Goal: Task Accomplishment & Management: Use online tool/utility

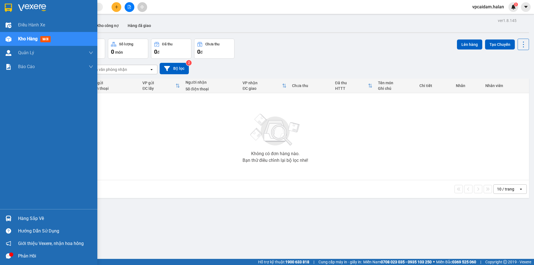
drag, startPoint x: 23, startPoint y: 221, endPoint x: 24, endPoint y: 218, distance: 3.9
click at [23, 221] on div "Hàng sắp về" at bounding box center [55, 219] width 75 height 8
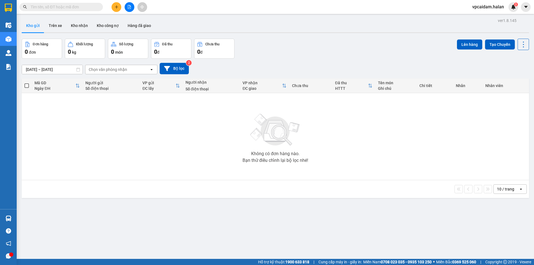
click at [230, 136] on section "Kết quả tìm kiếm ( 0 ) Bộ lọc No Data vpcaidam.halan 3 Điều hành xe Kho hàng mớ…" at bounding box center [267, 132] width 534 height 265
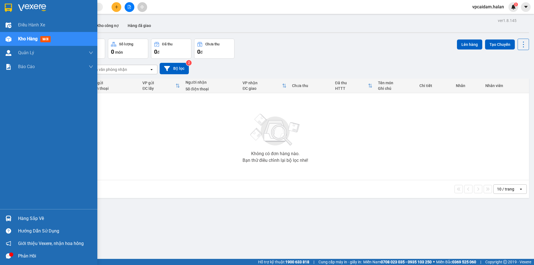
click at [13, 220] on div "Hàng sắp về" at bounding box center [48, 218] width 97 height 13
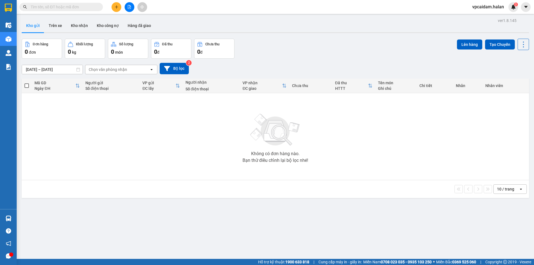
click at [161, 159] on section "Kết quả tìm kiếm ( 0 ) Bộ lọc No Data vpcaidam.halan 3 Điều hành xe Kho hàng mớ…" at bounding box center [267, 132] width 534 height 265
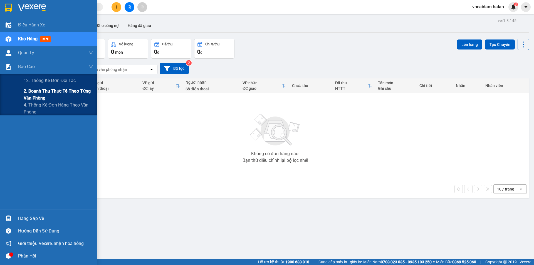
click at [51, 95] on span "2. Doanh thu thực tế theo từng văn phòng" at bounding box center [59, 95] width 70 height 14
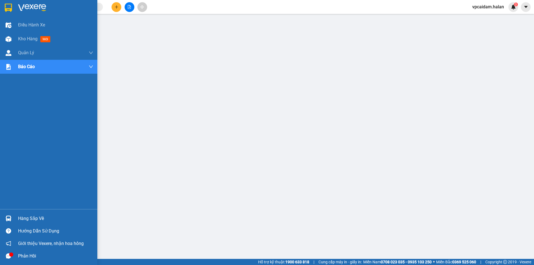
click at [11, 221] on img at bounding box center [9, 219] width 6 height 6
drag, startPoint x: 13, startPoint y: 18, endPoint x: 28, endPoint y: 31, distance: 19.9
click at [13, 20] on div "Điều hành xe Kho hàng mới Quản [PERSON_NAME] lý chuyến Quản lý kiểm kho Báo cáo…" at bounding box center [48, 104] width 97 height 209
click at [30, 23] on span "Điều hành xe" at bounding box center [32, 24] width 28 height 7
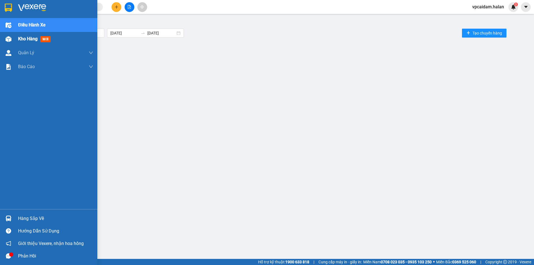
click at [27, 38] on span "Kho hàng" at bounding box center [27, 38] width 19 height 5
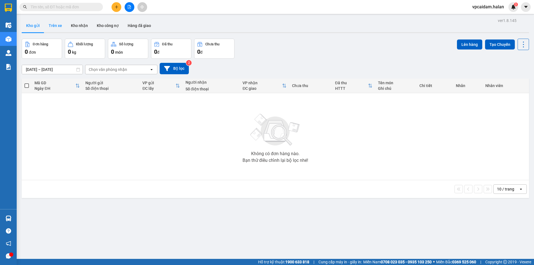
click at [54, 25] on button "Trên xe" at bounding box center [55, 25] width 22 height 13
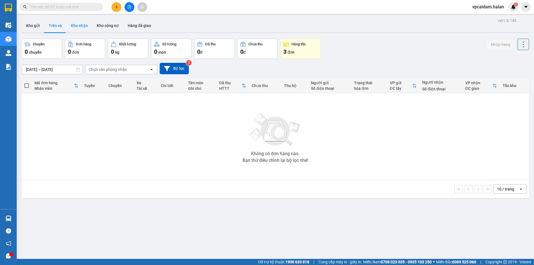
click at [84, 27] on button "Kho nhận" at bounding box center [79, 25] width 26 height 13
type input "[DATE] – [DATE]"
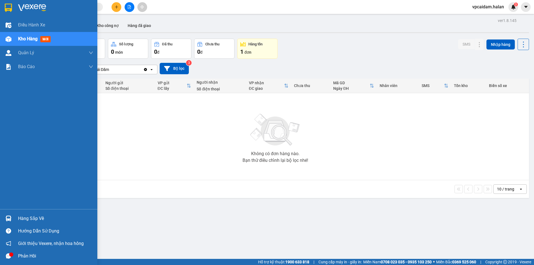
click at [6, 216] on img at bounding box center [9, 219] width 6 height 6
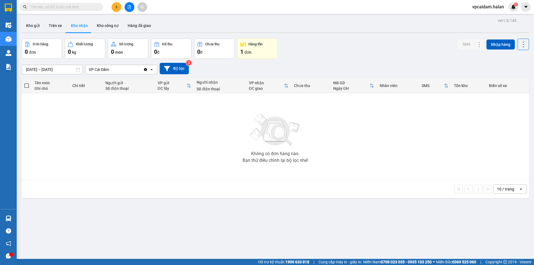
click at [49, 110] on section "Kết quả tìm kiếm ( 0 ) Bộ lọc No Data vpcaidam.halan 3 Điều hành xe Kho hàng mớ…" at bounding box center [267, 132] width 534 height 265
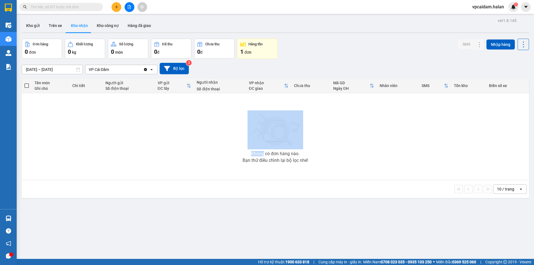
drag, startPoint x: 49, startPoint y: 110, endPoint x: 48, endPoint y: 115, distance: 5.3
click at [48, 112] on div "Không có đơn hàng nào. Bạn thử điều chỉnh lại bộ lọc nhé!" at bounding box center [275, 136] width 502 height 83
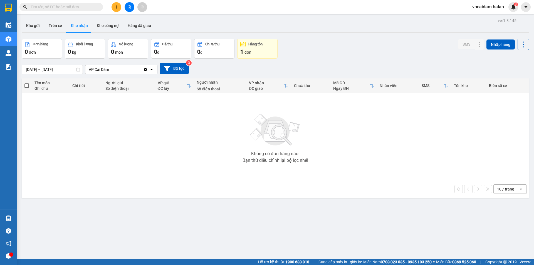
click at [78, 188] on div "10 / trang open" at bounding box center [275, 188] width 503 height 9
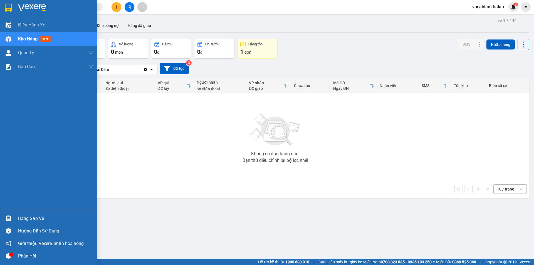
click at [23, 216] on div "Hàng sắp về" at bounding box center [55, 219] width 75 height 8
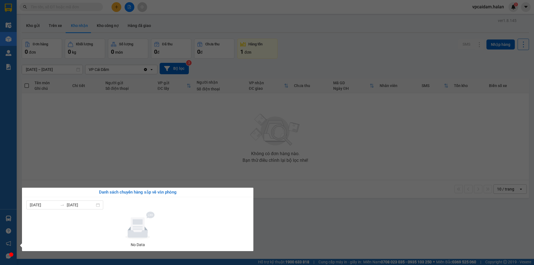
click at [97, 151] on section "Kết quả tìm kiếm ( 0 ) Bộ lọc No Data vpcaidam.halan 3 Điều hành xe Kho hàng mớ…" at bounding box center [267, 132] width 534 height 265
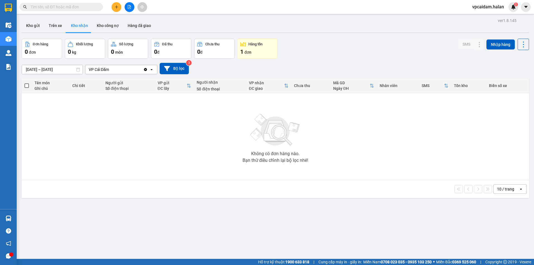
click at [11, 254] on div at bounding box center [11, 255] width 4 height 4
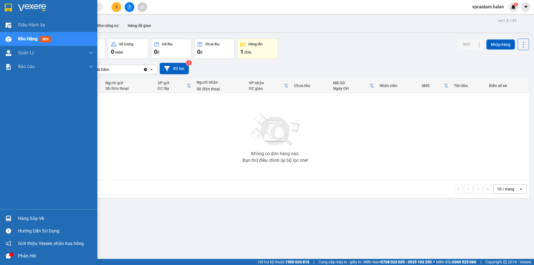
click at [8, 257] on icon "message" at bounding box center [8, 255] width 5 height 5
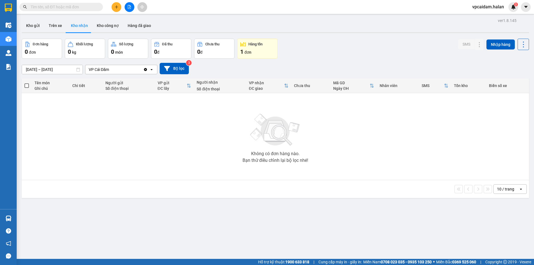
click at [262, 52] on div "1 đơn" at bounding box center [257, 52] width 34 height 8
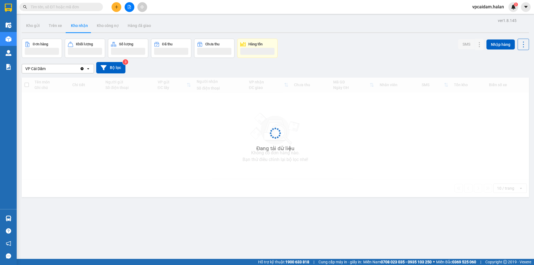
click at [255, 57] on button "Hàng tồn" at bounding box center [257, 48] width 40 height 19
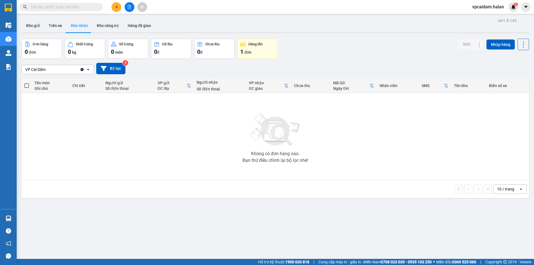
click at [258, 53] on div "1 đơn" at bounding box center [257, 52] width 34 height 8
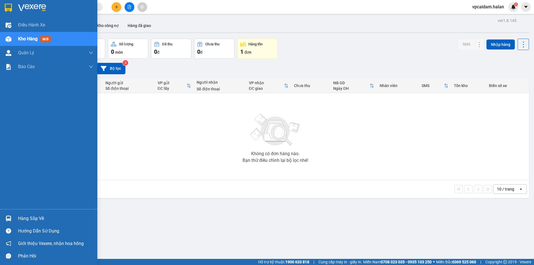
click at [16, 217] on div "Hàng sắp về" at bounding box center [48, 218] width 97 height 13
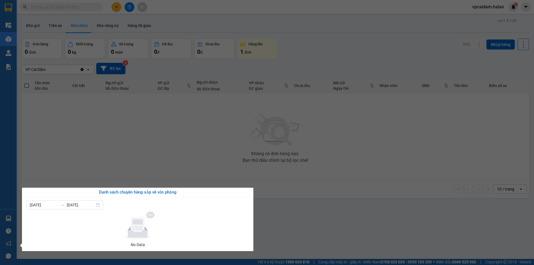
click at [94, 165] on section "Kết quả tìm kiếm ( 0 ) Bộ lọc No Data vpcaidam.halan 3 Điều hành xe Kho hàng mớ…" at bounding box center [267, 132] width 534 height 265
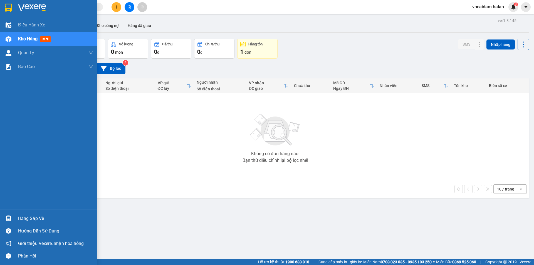
click at [6, 218] on img at bounding box center [9, 219] width 6 height 6
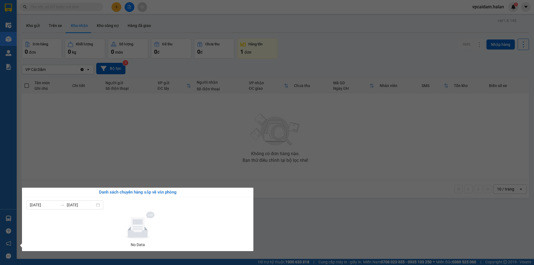
click at [127, 151] on section "Kết quả tìm kiếm ( 0 ) Bộ lọc No Data vpcaidam.halan 3 Điều hành xe Kho hàng mớ…" at bounding box center [267, 132] width 534 height 265
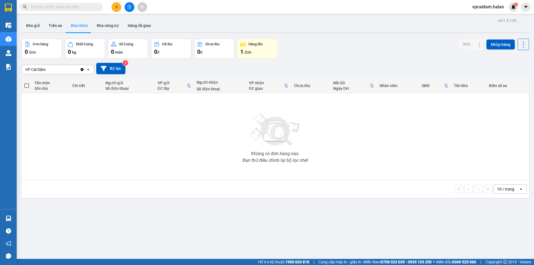
drag, startPoint x: 111, startPoint y: 235, endPoint x: 107, endPoint y: 238, distance: 6.1
click at [111, 236] on div "ver 1.8.145 Kho gửi Trên xe Kho nhận Kho công nợ Hàng đã giao Đơn hàng 0 đơn Kh…" at bounding box center [275, 149] width 512 height 265
